Goal: Find contact information: Obtain details needed to contact an individual or organization

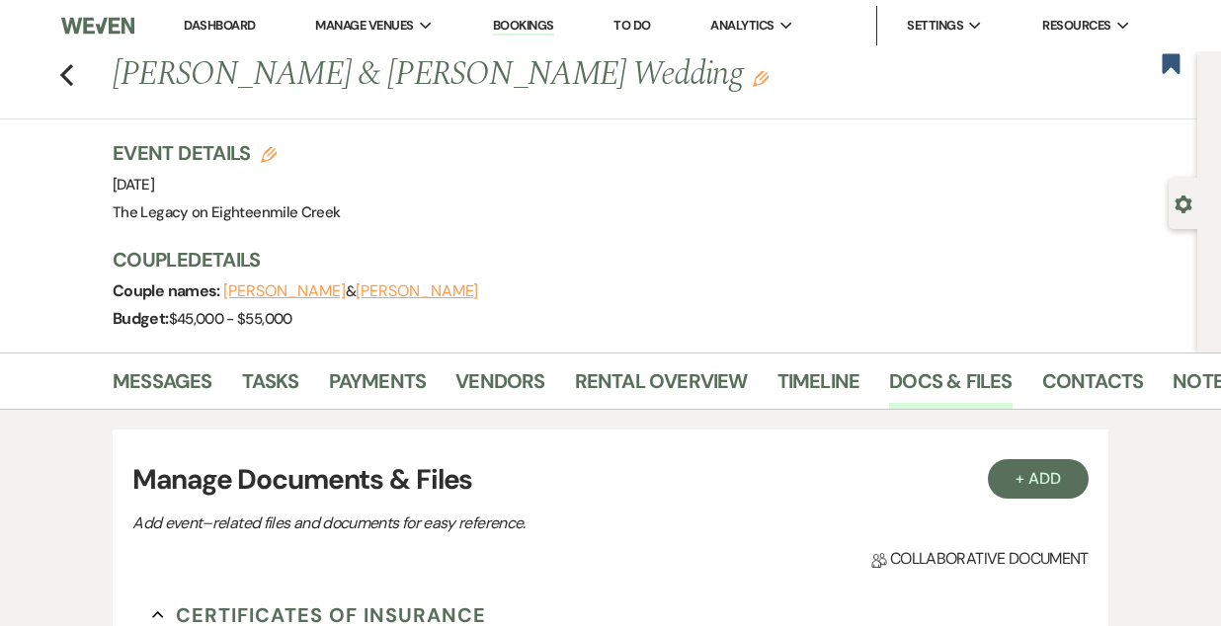
click at [529, 33] on link "Bookings" at bounding box center [523, 26] width 61 height 19
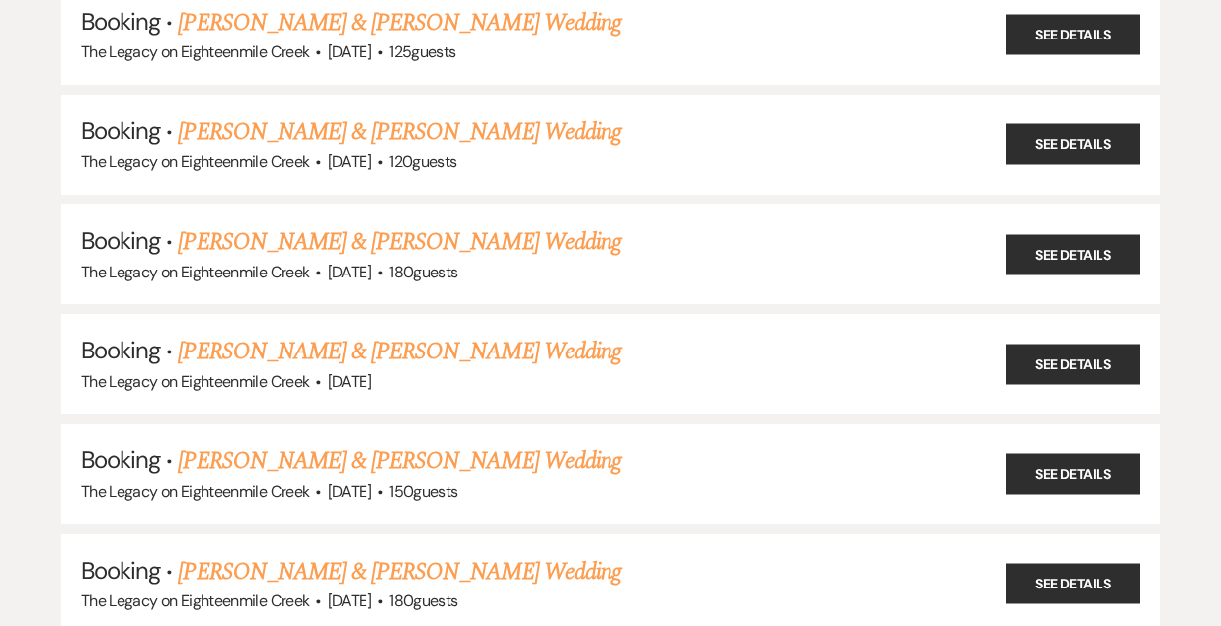
scroll to position [1465, 0]
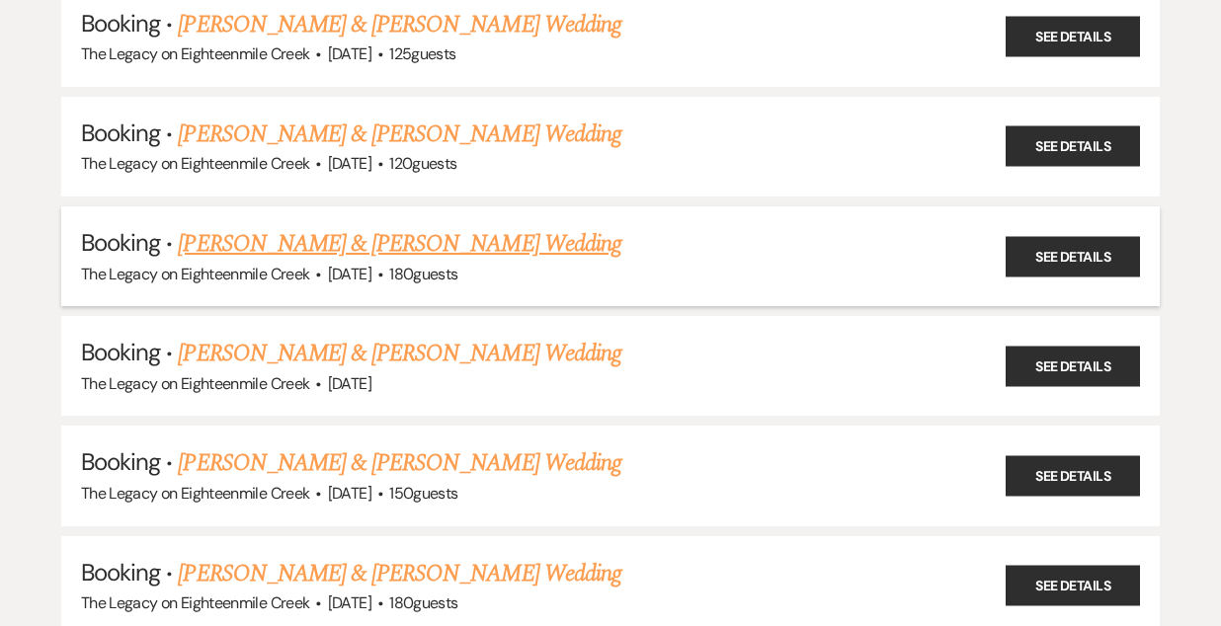
click at [465, 235] on link "[PERSON_NAME] & [PERSON_NAME] Wedding" at bounding box center [399, 244] width 443 height 36
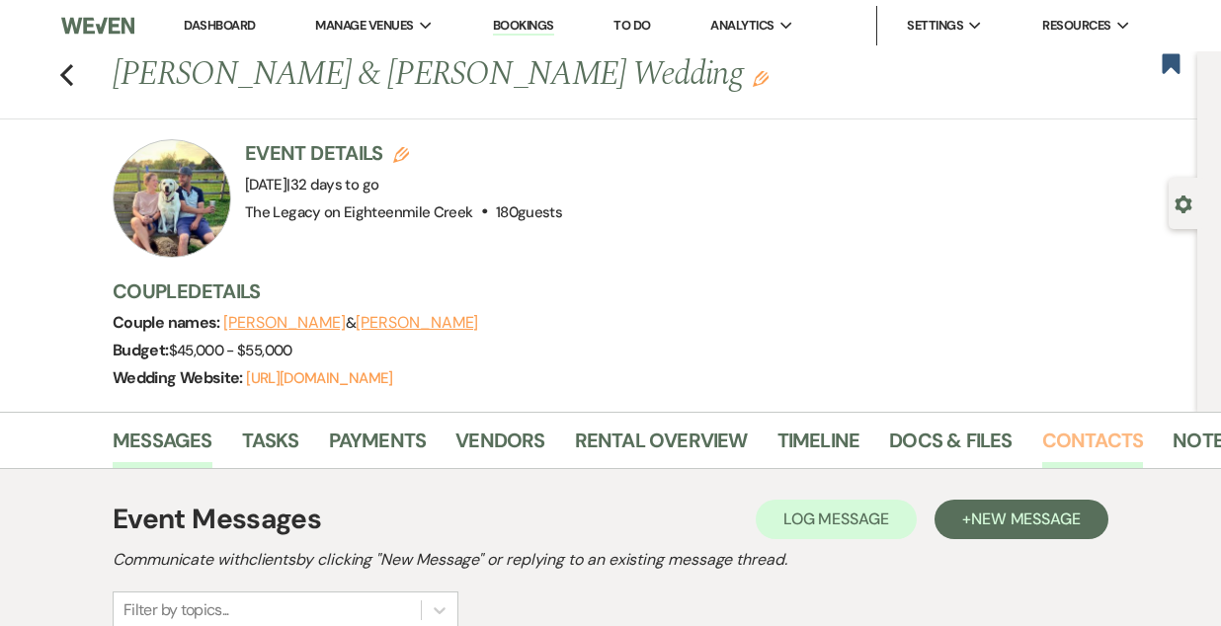
click at [1067, 450] on link "Contacts" at bounding box center [1093, 446] width 102 height 43
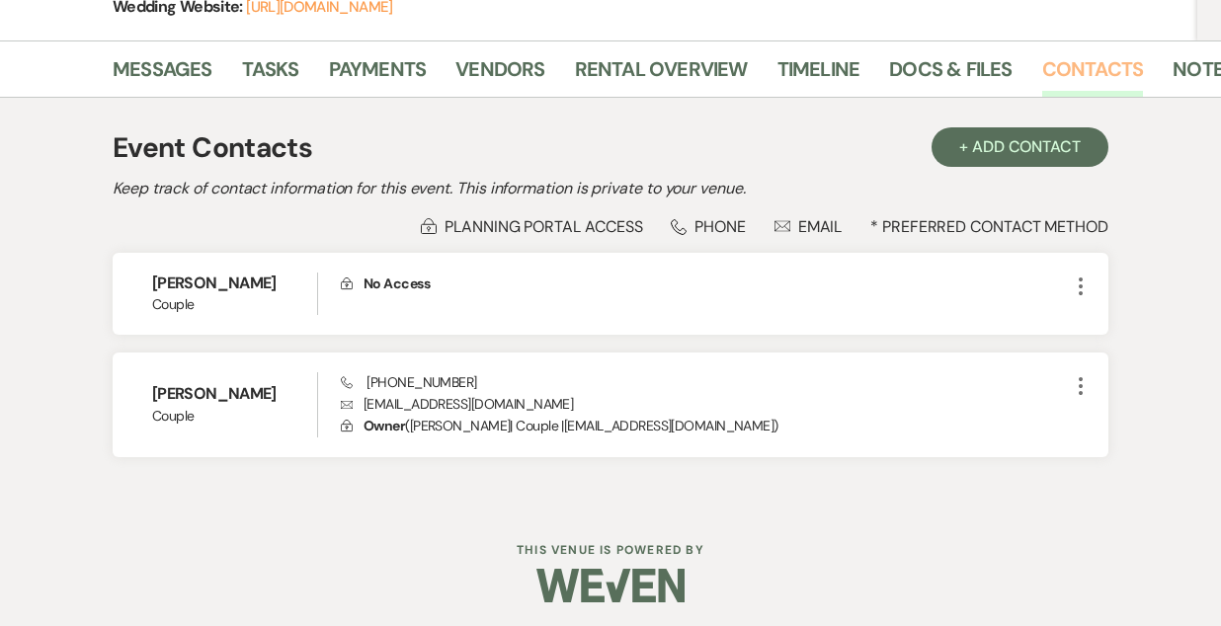
scroll to position [376, 0]
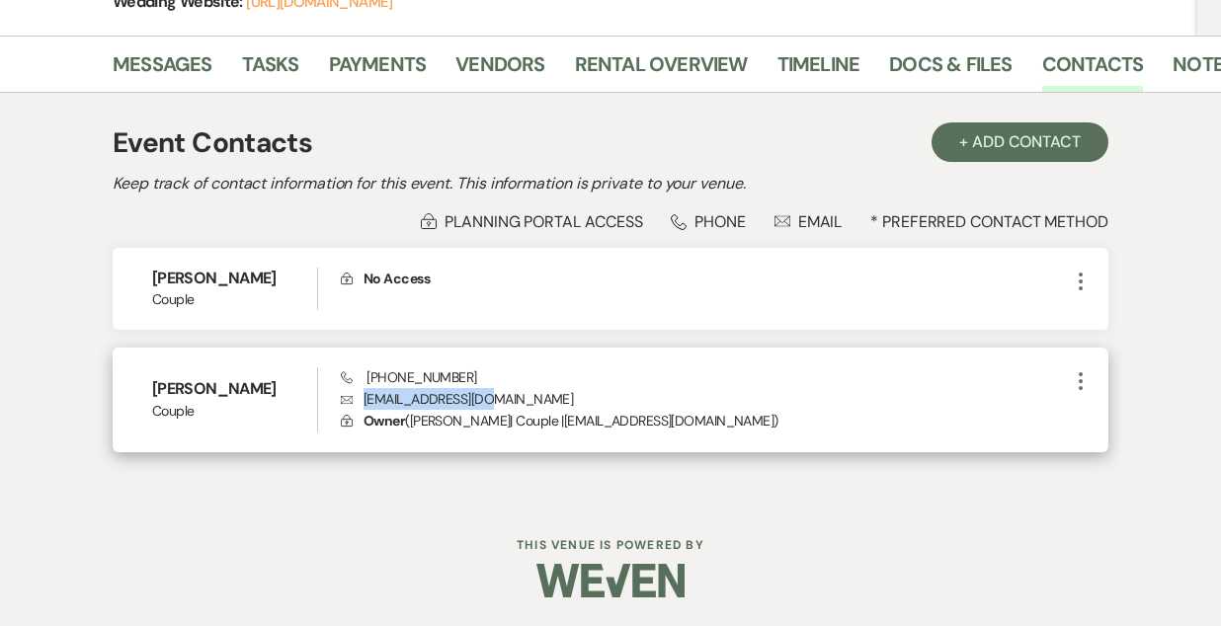
drag, startPoint x: 499, startPoint y: 395, endPoint x: 366, endPoint y: 402, distance: 132.5
click at [366, 402] on p "Envelope [EMAIL_ADDRESS][DOMAIN_NAME]" at bounding box center [705, 399] width 728 height 22
copy p "[EMAIL_ADDRESS][DOMAIN_NAME]"
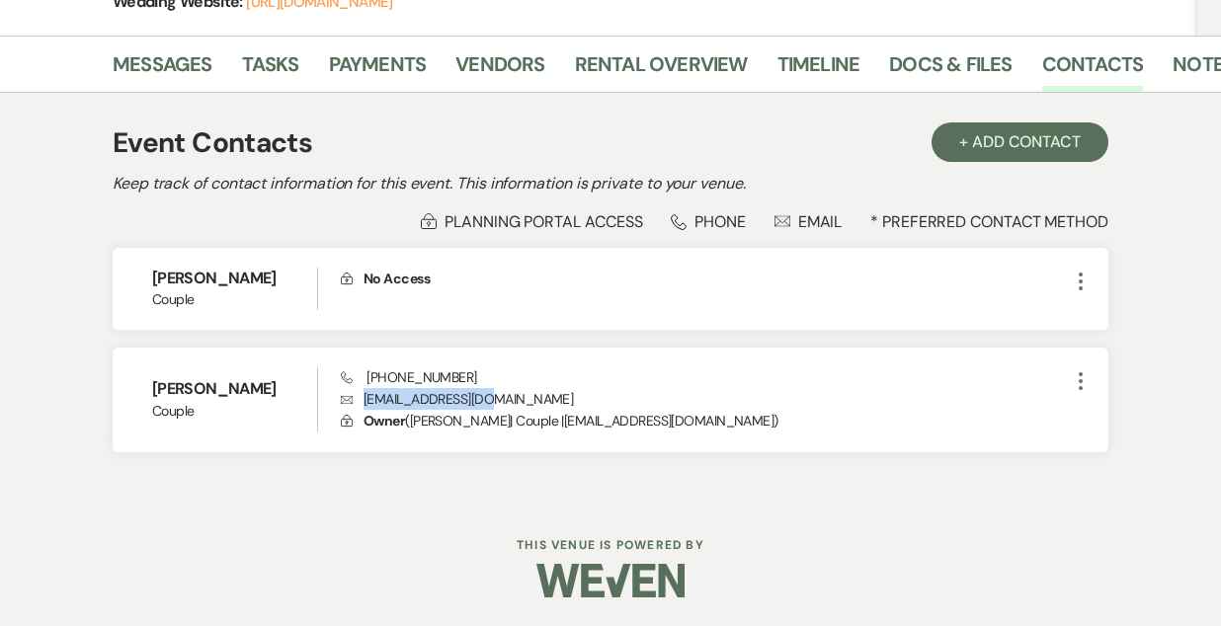
scroll to position [0, 0]
